Goal: Task Accomplishment & Management: Manage account settings

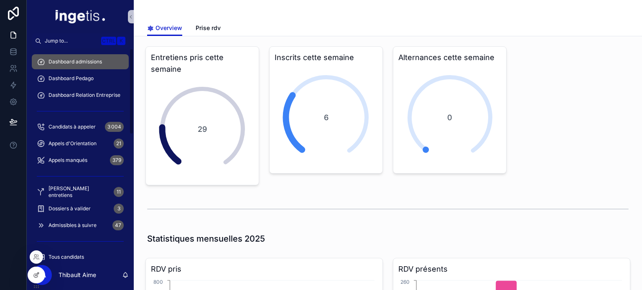
click at [37, 278] on icon at bounding box center [36, 275] width 7 height 7
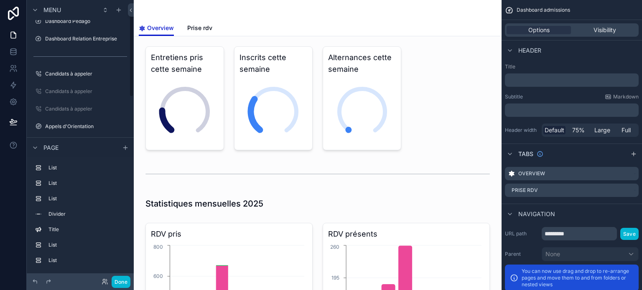
scroll to position [27, 0]
click at [86, 89] on label "Candidats à appeler" at bounding box center [78, 91] width 67 height 7
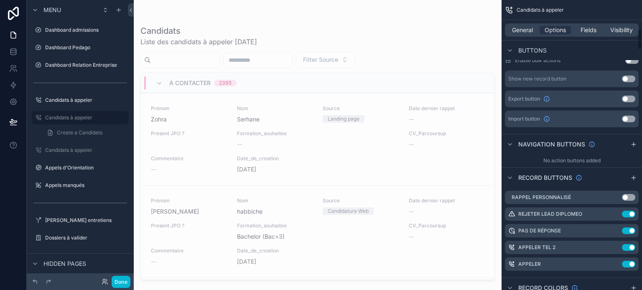
scroll to position [414, 0]
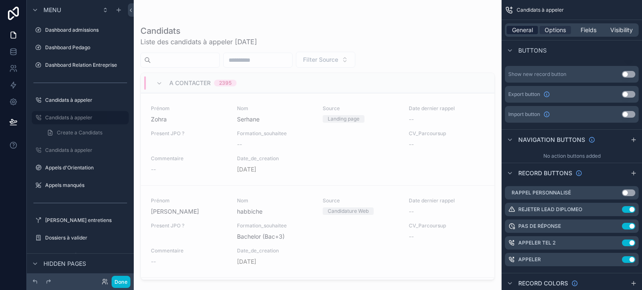
click at [519, 28] on span "General" at bounding box center [522, 30] width 21 height 8
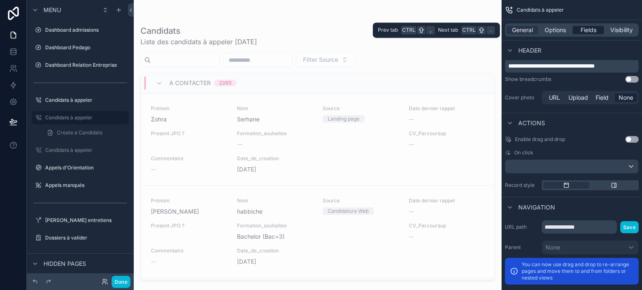
click at [582, 29] on span "Fields" at bounding box center [588, 30] width 16 height 8
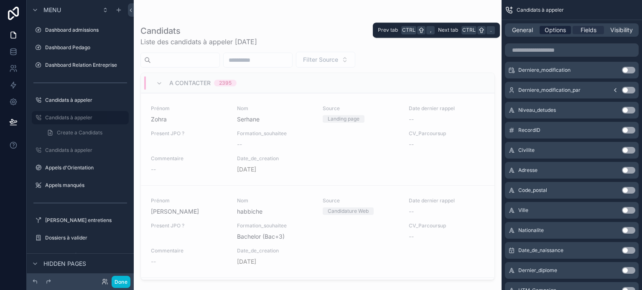
click at [559, 31] on span "Options" at bounding box center [554, 30] width 21 height 8
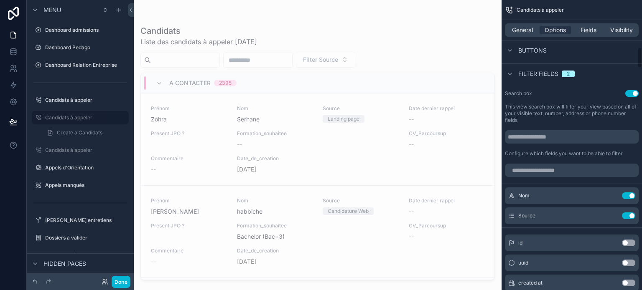
scroll to position [658, 0]
click at [541, 164] on input "scrollable content" at bounding box center [572, 169] width 134 height 13
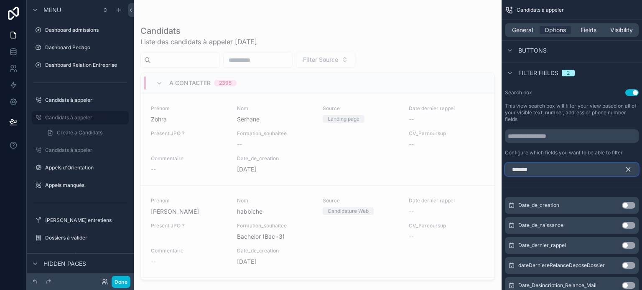
type input "*******"
click at [628, 202] on button "Use setting" at bounding box center [628, 205] width 13 height 7
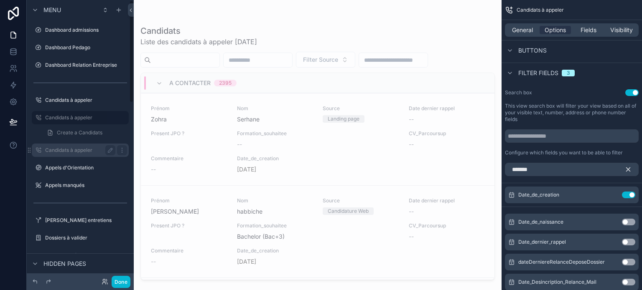
click at [74, 148] on label "Candidats à appeler" at bounding box center [78, 150] width 67 height 7
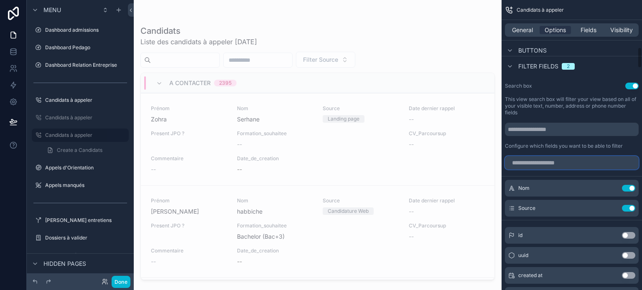
click at [560, 156] on input "scrollable content" at bounding box center [572, 162] width 134 height 13
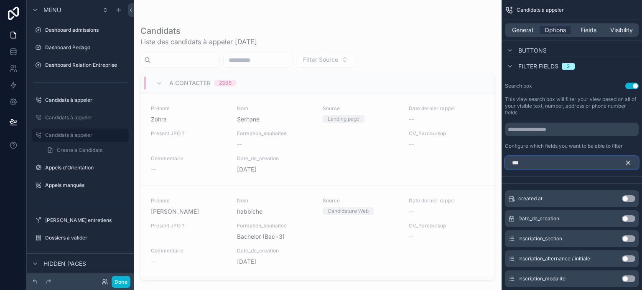
scroll to position [651, 0]
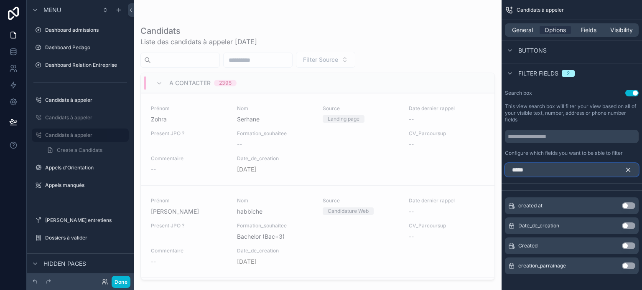
type input "*****"
click at [631, 223] on button "Use setting" at bounding box center [628, 226] width 13 height 7
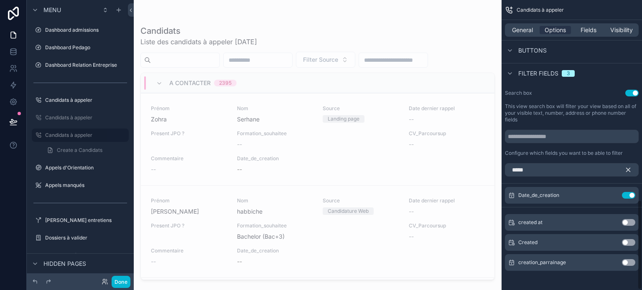
scroll to position [647, 0]
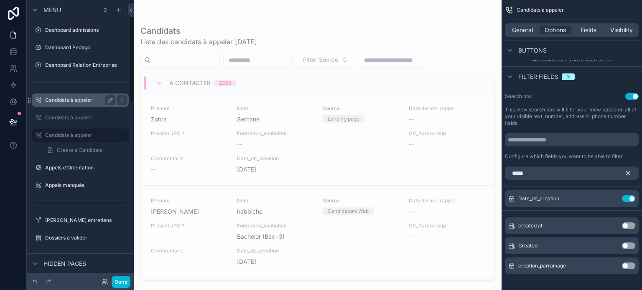
click at [81, 103] on label "Candidats à appeler" at bounding box center [78, 100] width 67 height 7
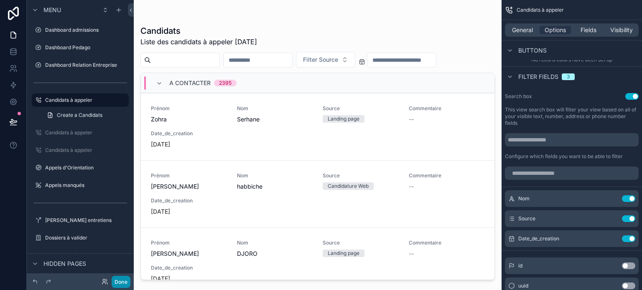
click at [118, 282] on button "Done" at bounding box center [121, 282] width 19 height 12
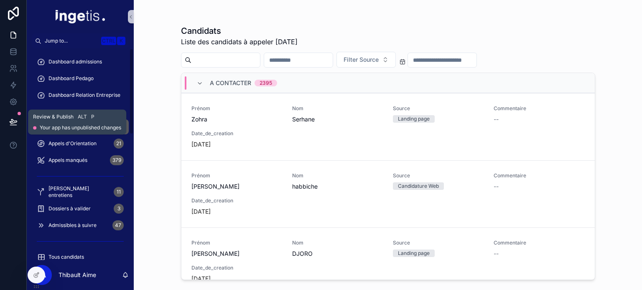
click at [12, 118] on icon at bounding box center [13, 122] width 8 height 8
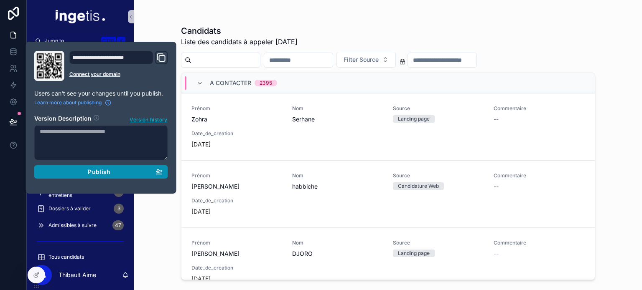
click at [78, 169] on div "Publish" at bounding box center [101, 172] width 123 height 8
